Goal: Use online tool/utility: Utilize a website feature to perform a specific function

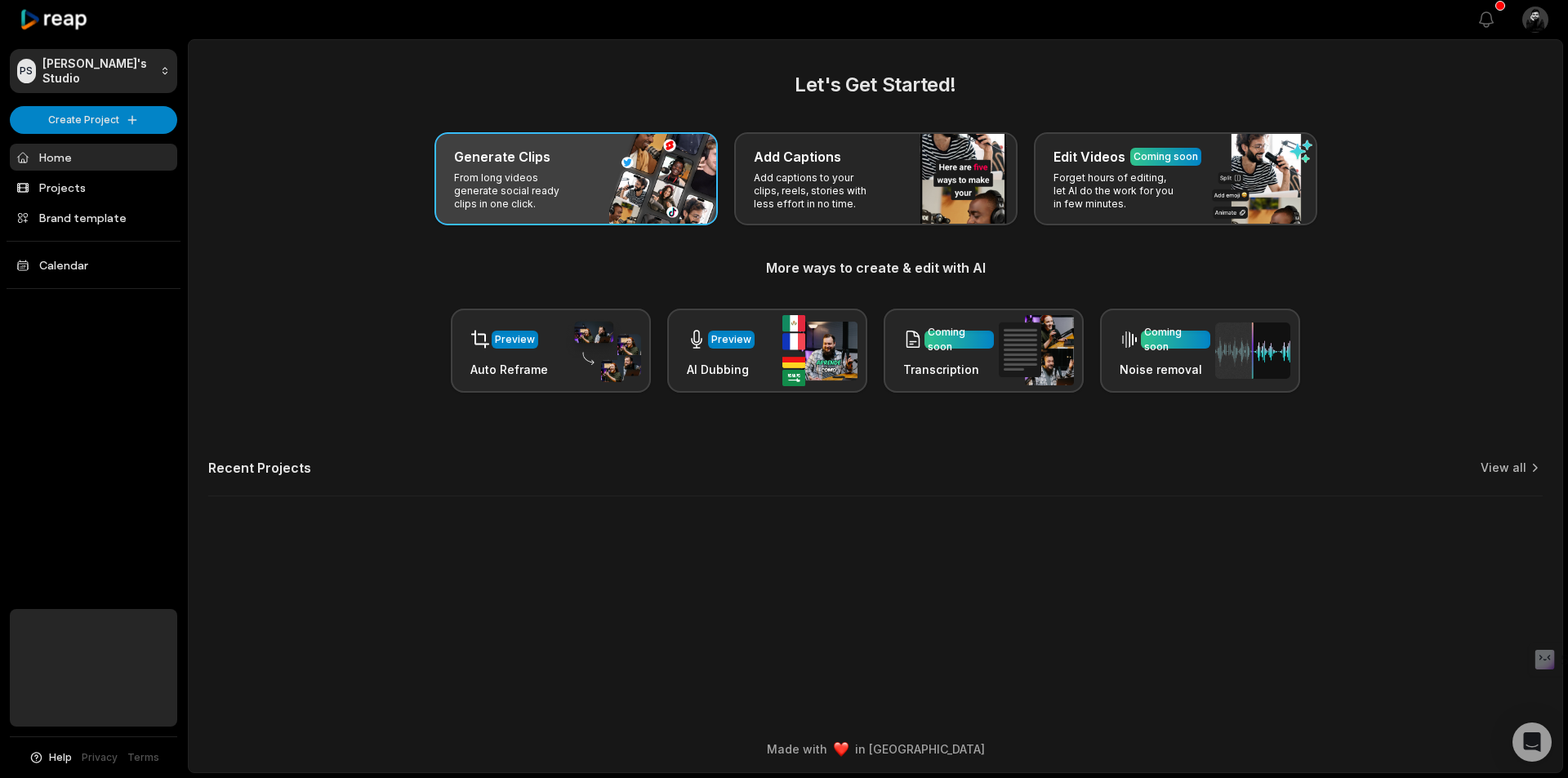
click at [564, 183] on p "From long videos generate social ready clips in one click." at bounding box center [517, 191] width 127 height 39
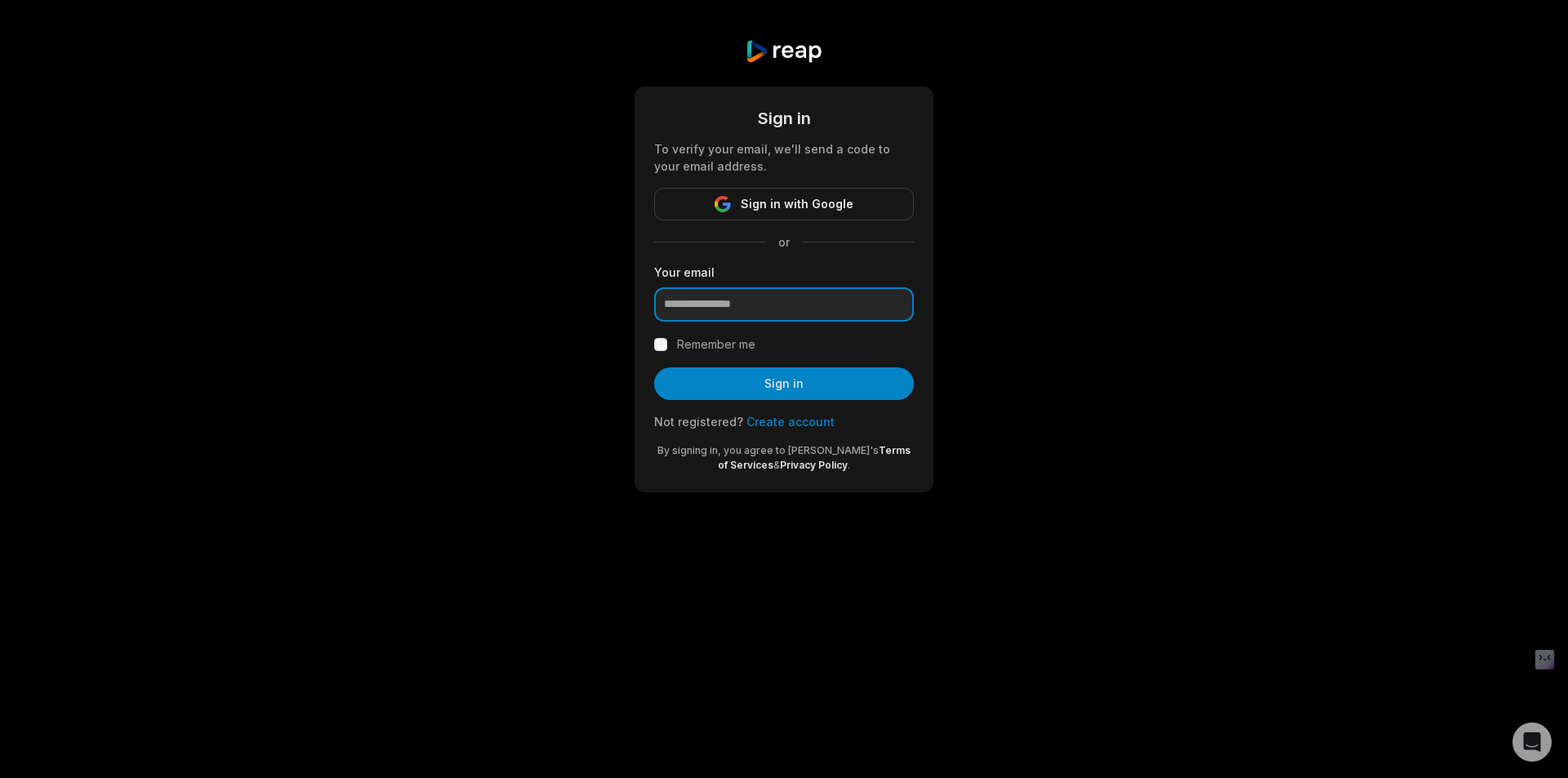
drag, startPoint x: 780, startPoint y: 311, endPoint x: 780, endPoint y: 322, distance: 11.0
click at [780, 311] on input "email" at bounding box center [784, 305] width 260 height 34
type input "**********"
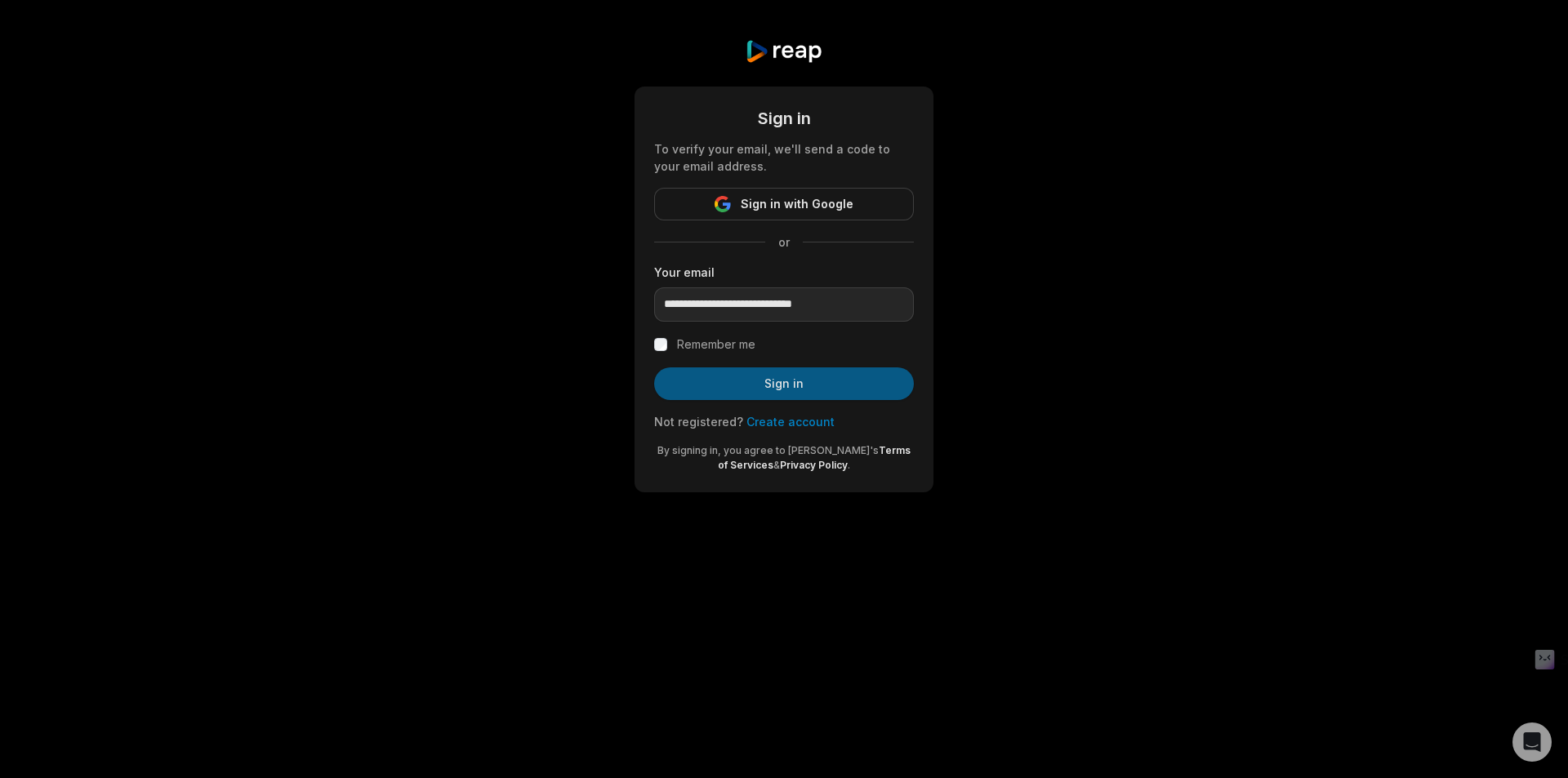
click at [728, 369] on button "Sign in" at bounding box center [784, 384] width 260 height 32
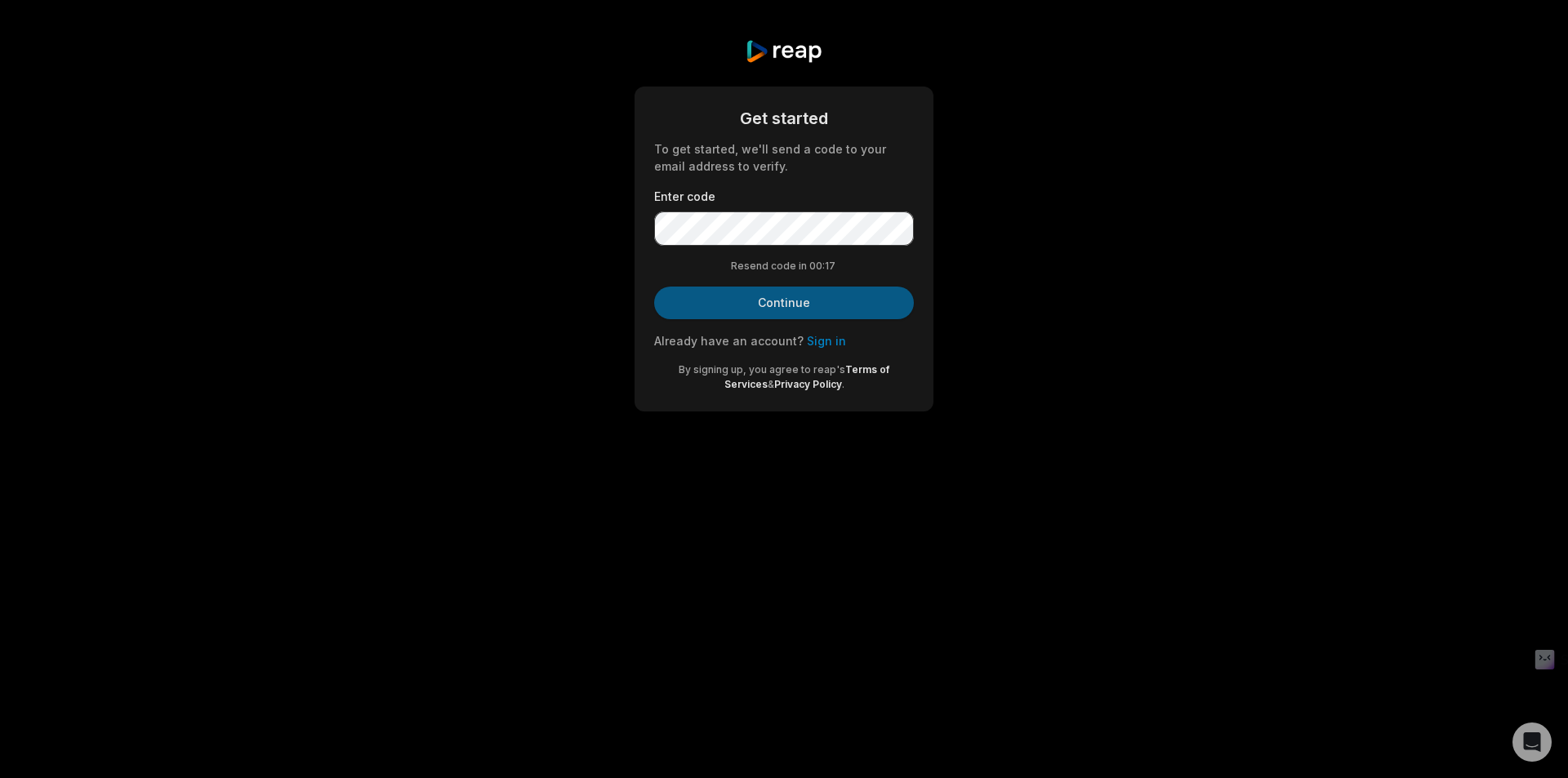
click at [824, 300] on button "Continue" at bounding box center [784, 303] width 260 height 32
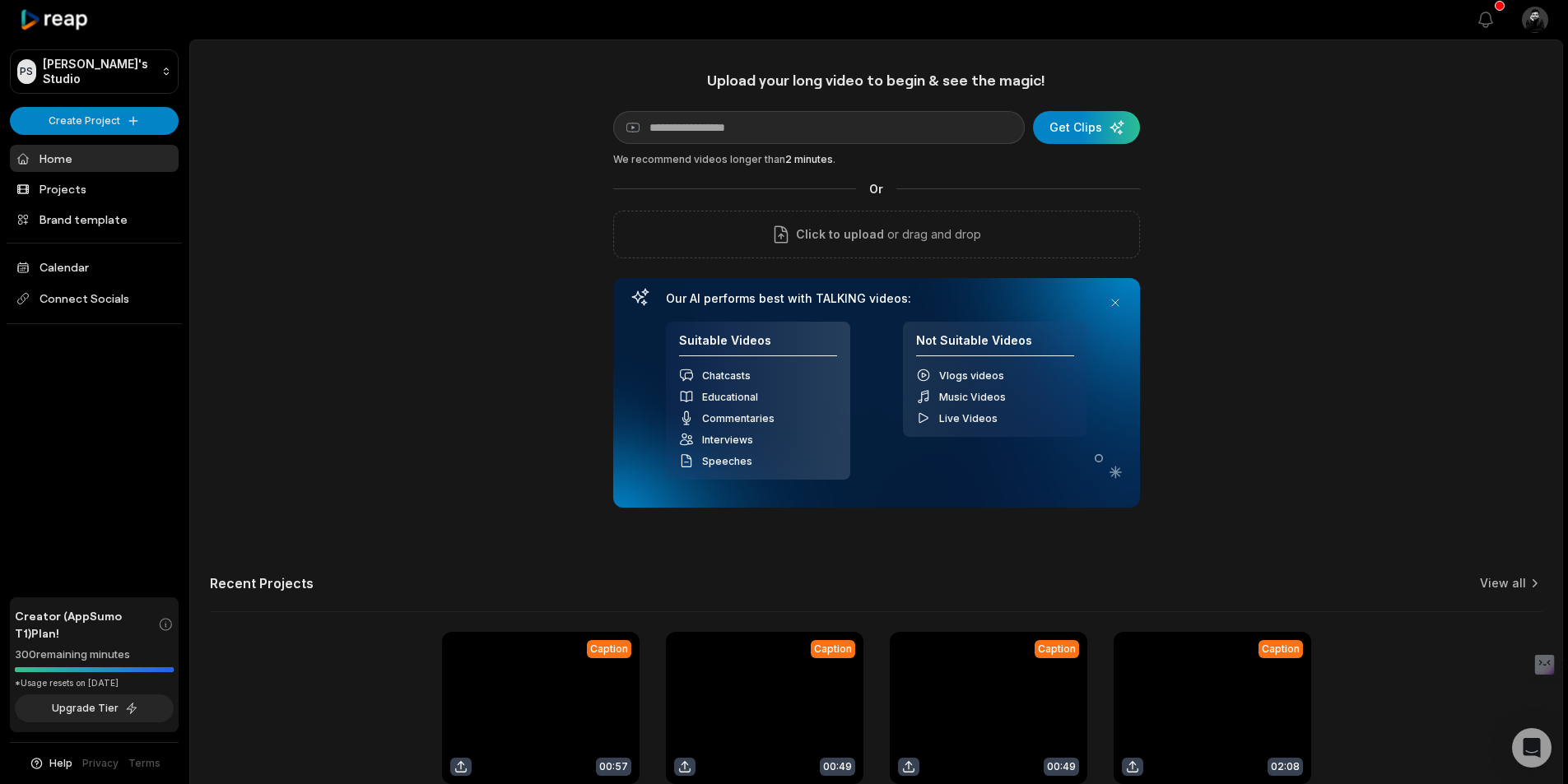
click at [511, 172] on div "Upload your long video to begin & see the magic! YouTube link Get Clips We reco…" at bounding box center [876, 458] width 1372 height 776
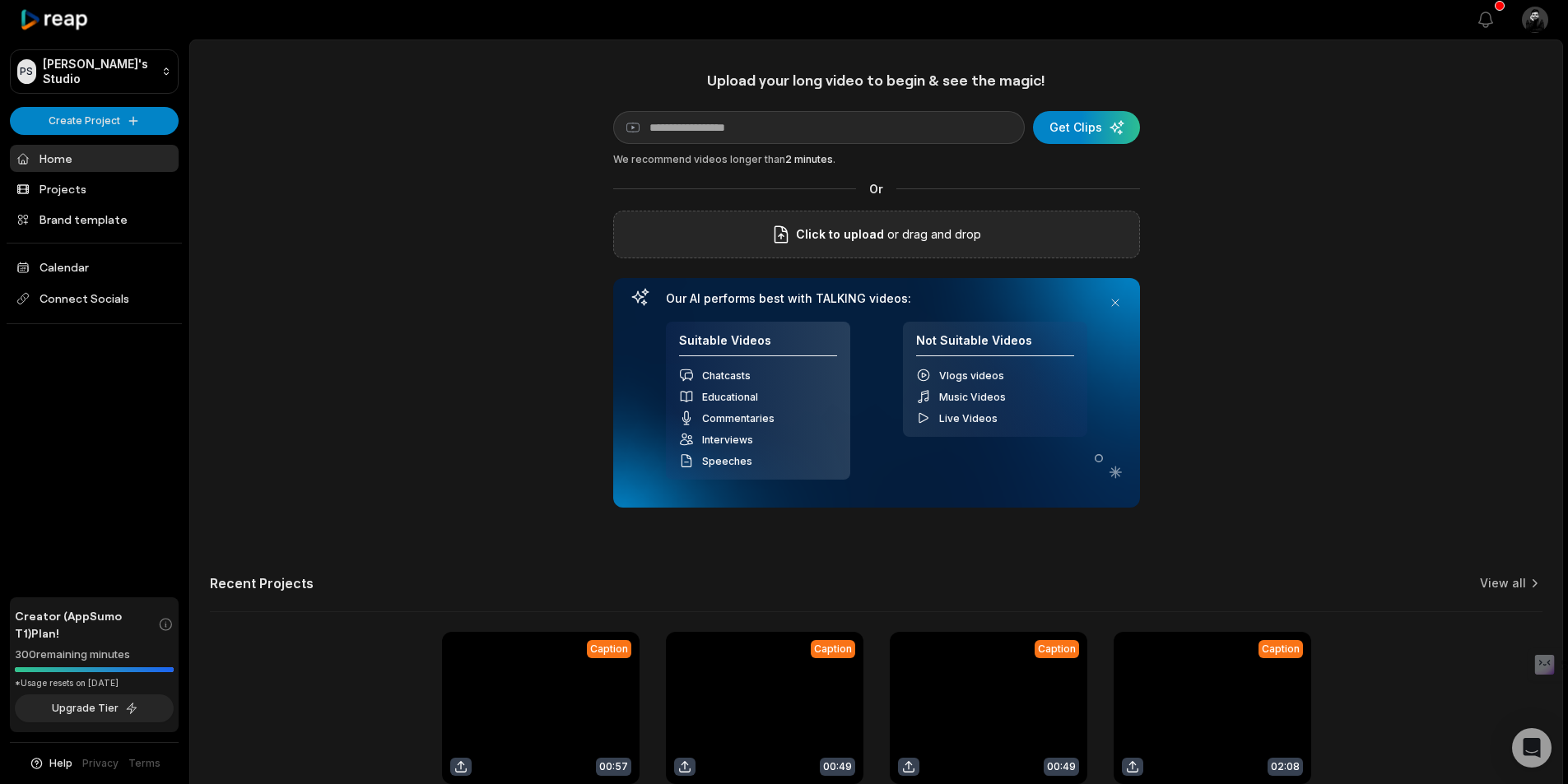
click at [844, 236] on span "Click to upload" at bounding box center [839, 234] width 88 height 20
click at [0, 0] on input "Click to upload" at bounding box center [0, 0] width 0 height 0
